Goal: Navigation & Orientation: Go to known website

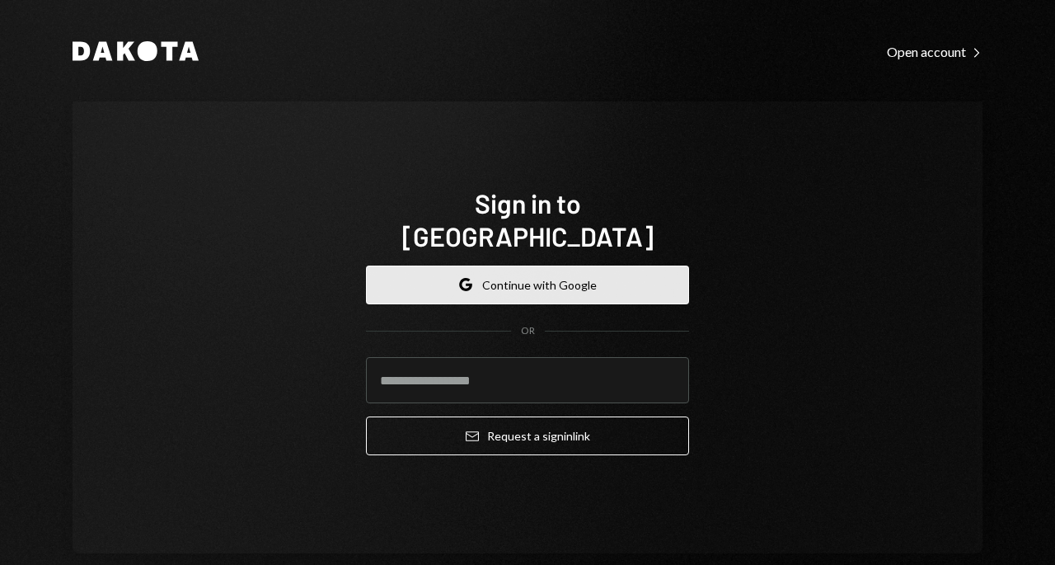
click at [544, 265] on button "Google Continue with Google" at bounding box center [527, 284] width 323 height 39
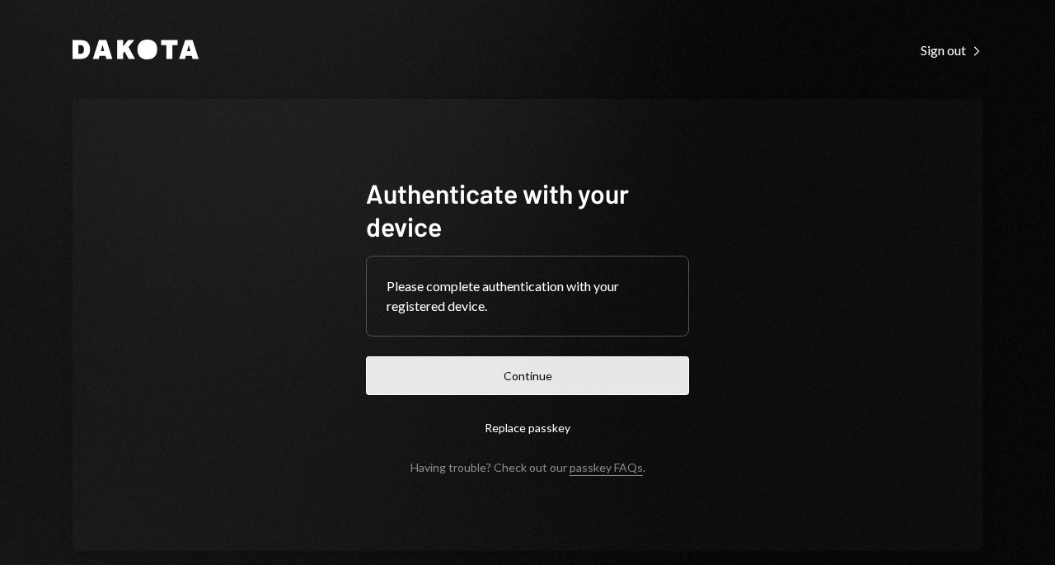
click at [512, 376] on button "Continue" at bounding box center [527, 375] width 323 height 39
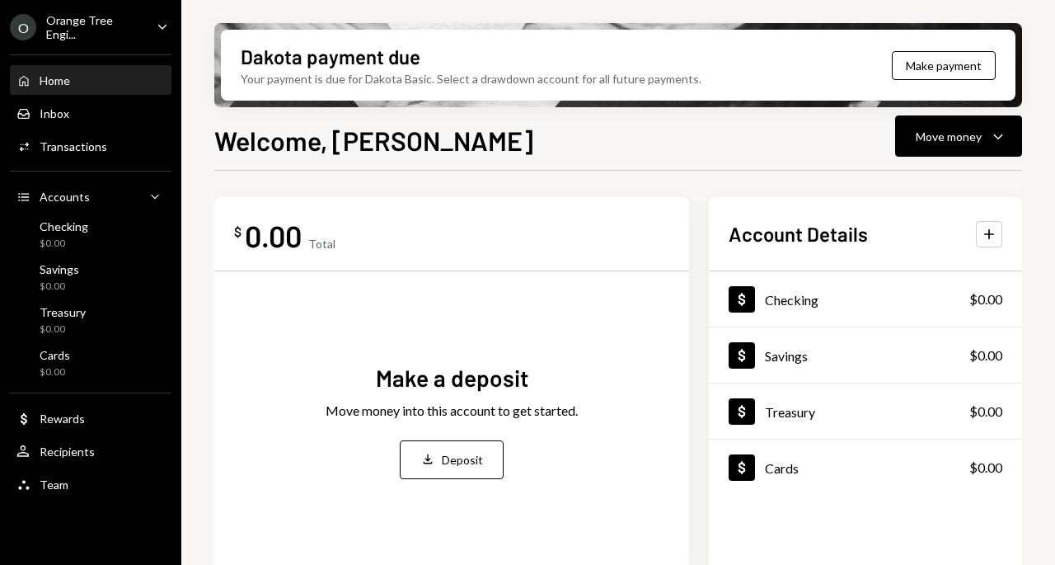
click at [138, 26] on div "Orange Tree Engi..." at bounding box center [94, 27] width 97 height 28
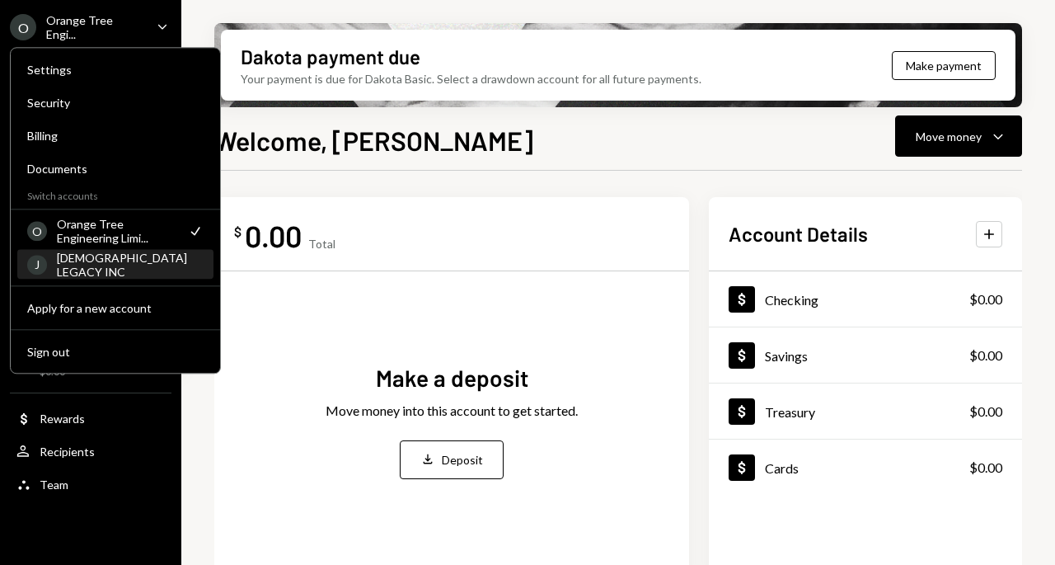
click at [100, 267] on div "[DEMOGRAPHIC_DATA] LEGACY INC" at bounding box center [130, 265] width 147 height 28
